Goal: Information Seeking & Learning: Learn about a topic

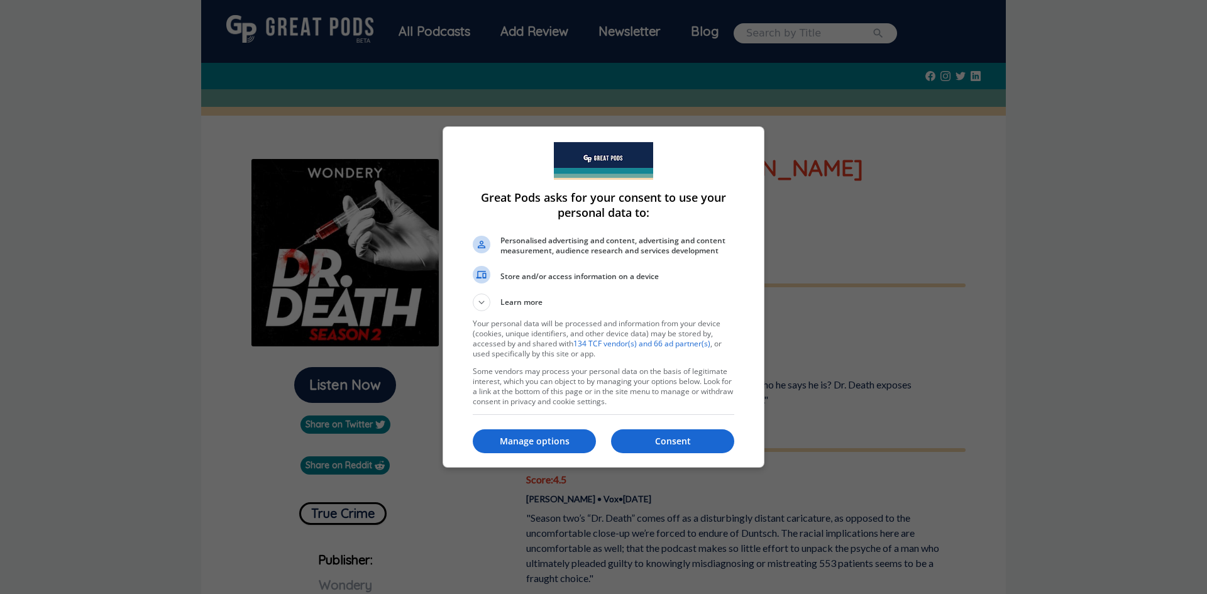
click at [720, 441] on p "Consent" at bounding box center [672, 441] width 123 height 13
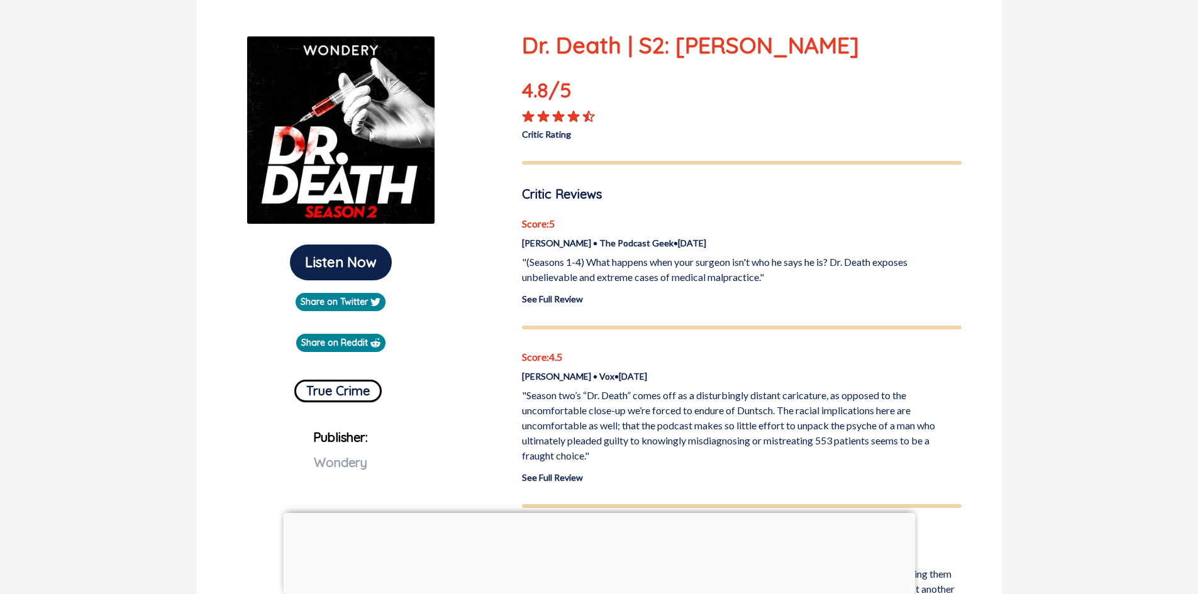
scroll to position [189, 0]
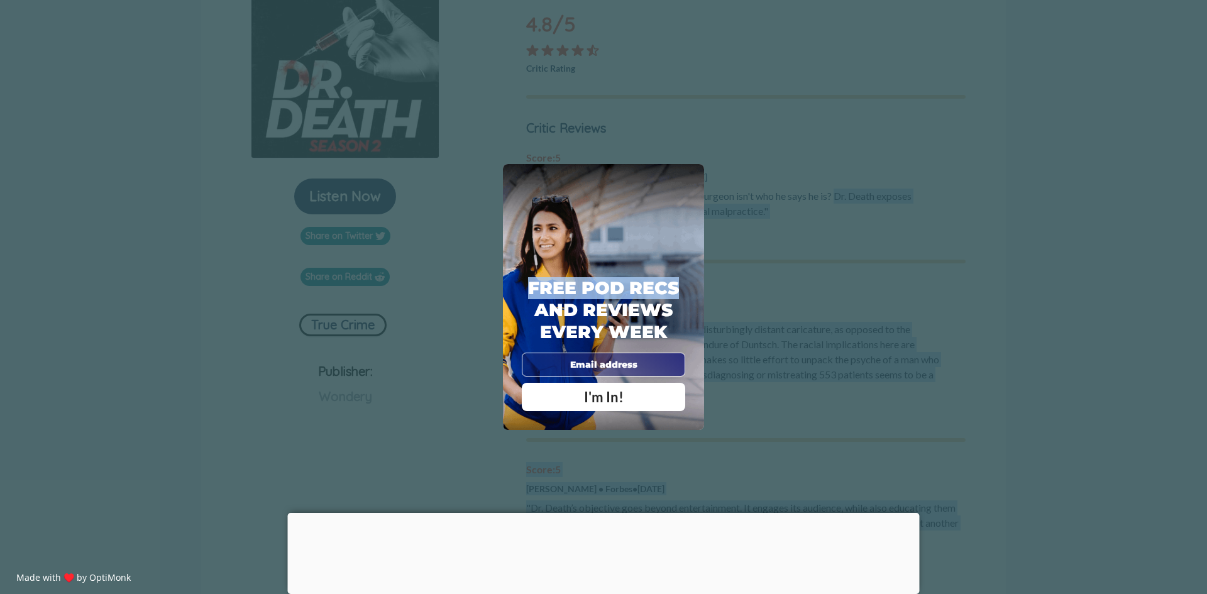
drag, startPoint x: 839, startPoint y: 194, endPoint x: 760, endPoint y: 209, distance: 80.1
click at [695, 173] on div "X" at bounding box center [691, 177] width 19 height 19
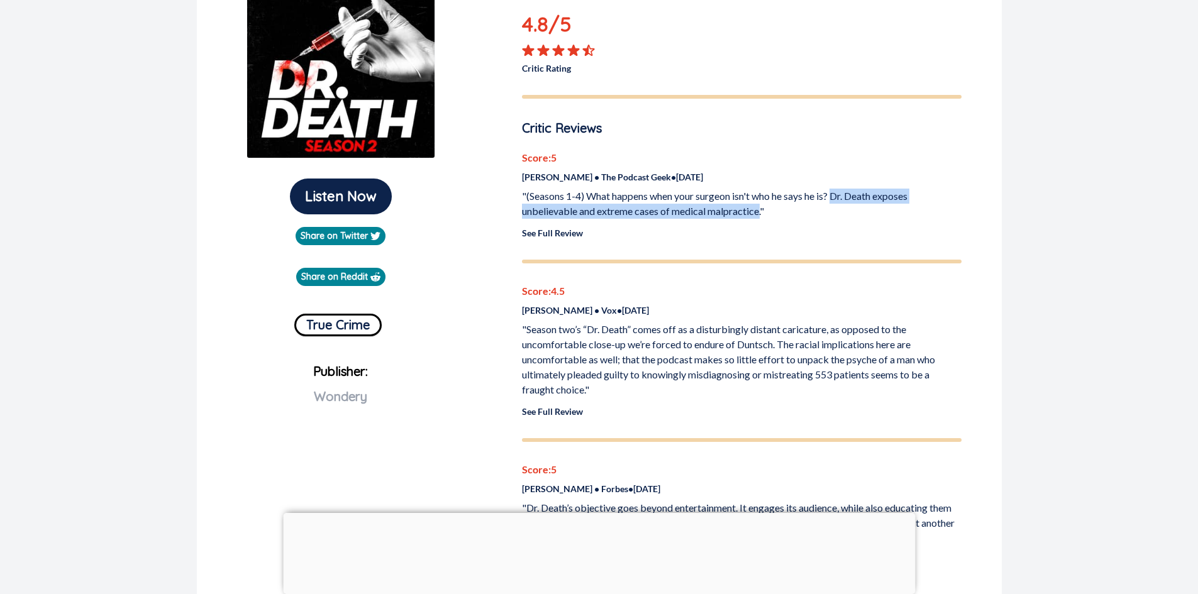
drag, startPoint x: 839, startPoint y: 195, endPoint x: 763, endPoint y: 209, distance: 77.4
click at [763, 209] on p ""(Seasons 1-4) What happens when your surgeon isn't who he says he is? Dr. Deat…" at bounding box center [741, 204] width 439 height 30
copy p "Dr. Death exposes unbelievable and extreme cases of medical malpractice."
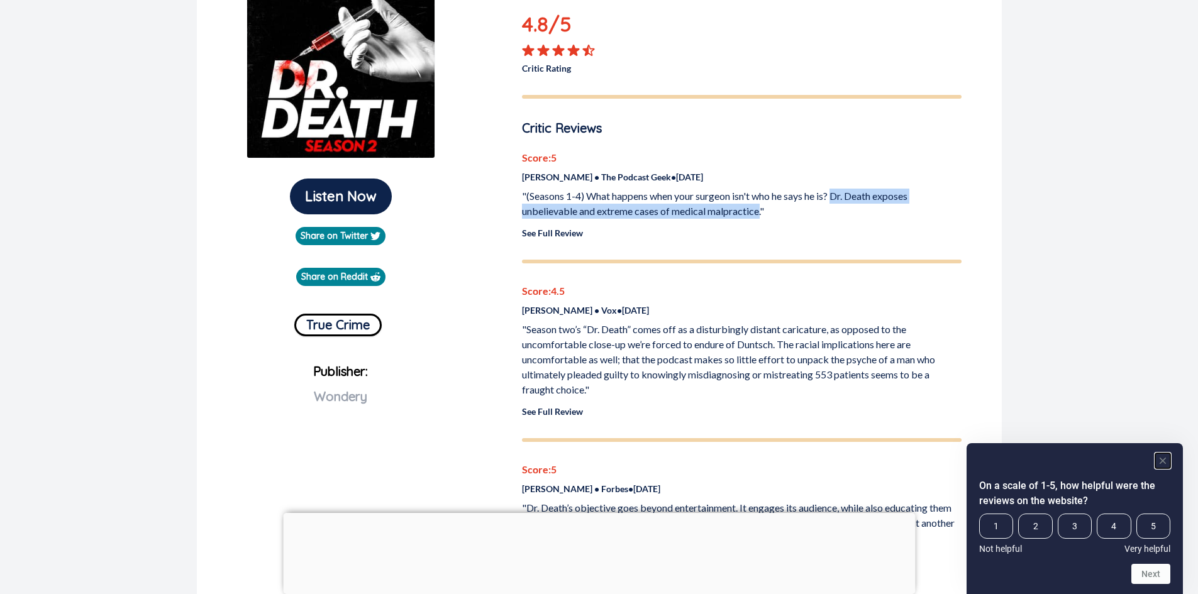
click at [1164, 462] on icon "Hide survey" at bounding box center [1162, 461] width 6 height 6
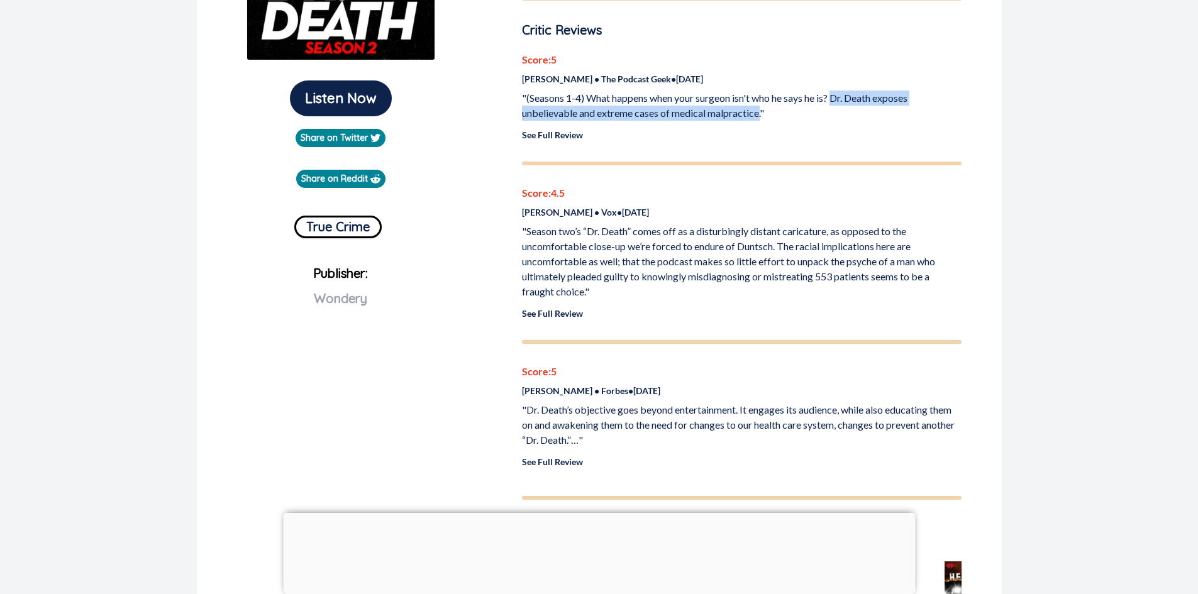
scroll to position [314, 0]
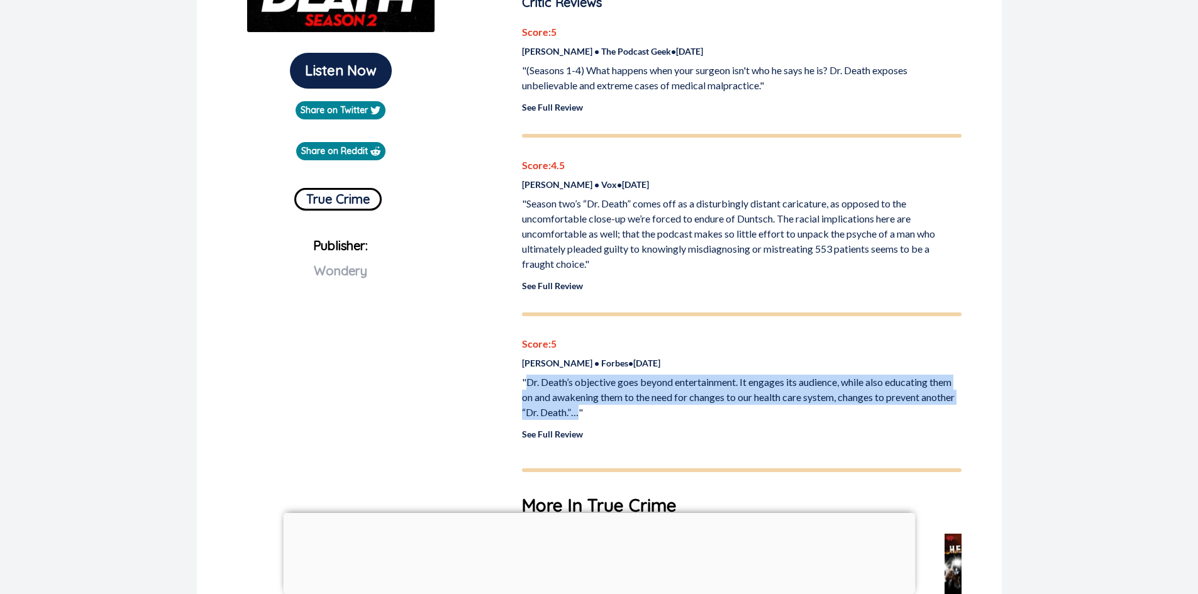
drag, startPoint x: 616, startPoint y: 414, endPoint x: 527, endPoint y: 382, distance: 94.9
click at [527, 382] on p ""Dr. Death’s objective goes beyond entertainment. It engages its audience, whil…" at bounding box center [741, 397] width 439 height 45
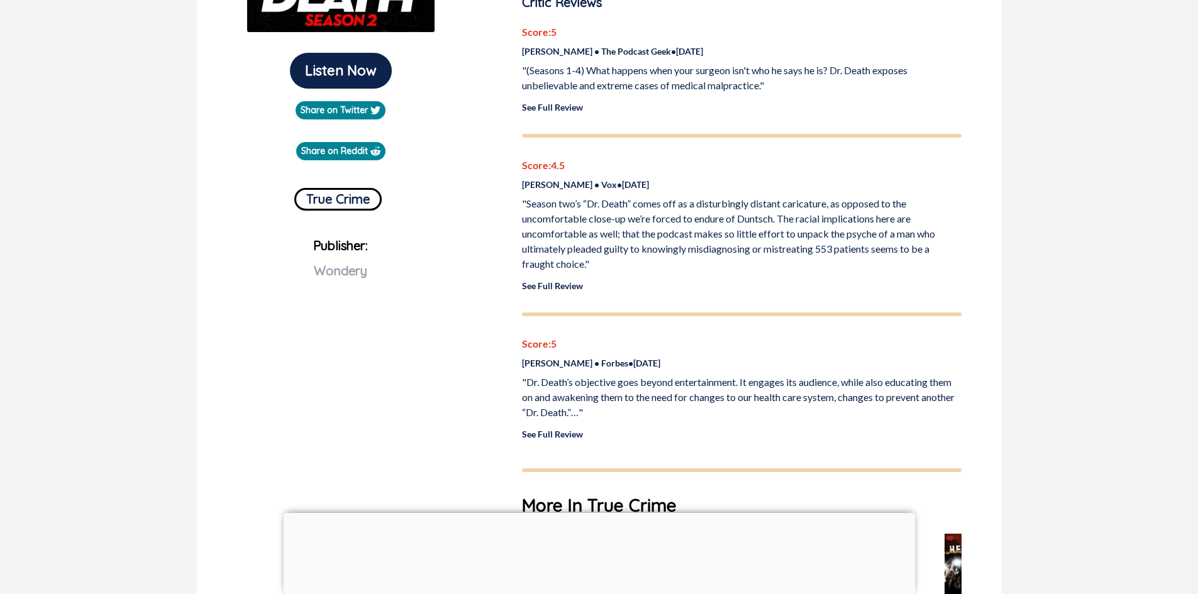
click at [680, 427] on div "Score: 5 [PERSON_NAME] • Forbes • [DATE] "Dr. Death’s objective goes beyond ent…" at bounding box center [741, 388] width 439 height 104
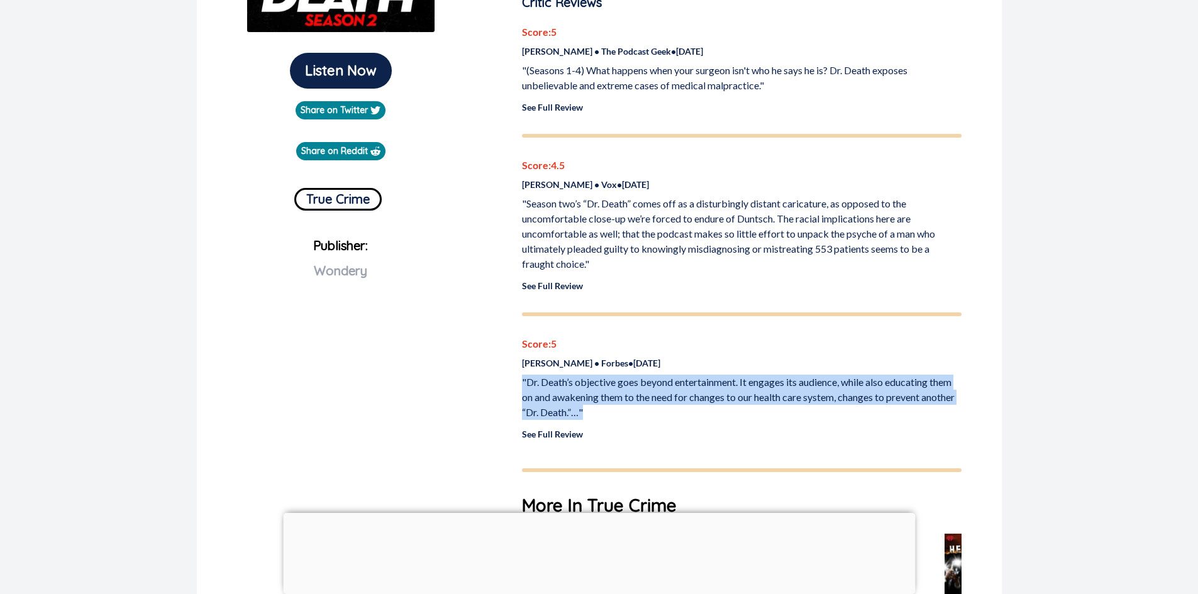
drag, startPoint x: 640, startPoint y: 411, endPoint x: 514, endPoint y: 377, distance: 131.0
click at [514, 377] on div "Dr. Death | S2: [PERSON_NAME] 4.8 /5 Critic Rating Critic Reviews Score: 5 [PER…" at bounding box center [742, 279] width 470 height 884
copy p ""Dr. Death’s objective goes beyond entertainment. It engages its audience, whil…"
